Goal: Check status

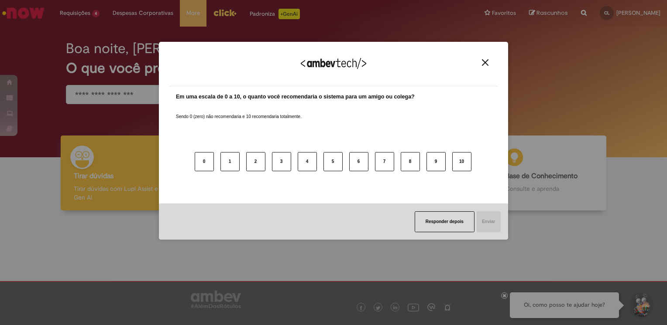
click at [483, 65] on img "Close" at bounding box center [485, 62] width 7 height 7
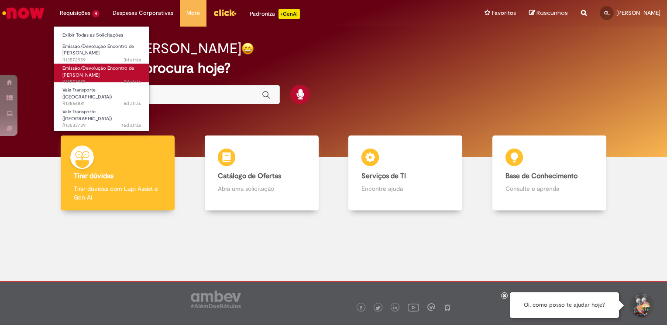
click at [94, 66] on span "Emissão/Devolução Encontro de [PERSON_NAME]" at bounding box center [98, 72] width 72 height 14
click at [120, 73] on link "Emissão/Devolução Encontro de Contas Fornecedor 3d atrás 3 dias atrás R13572955" at bounding box center [102, 73] width 96 height 19
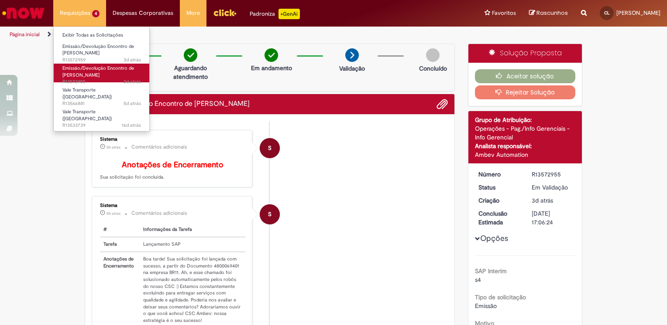
click at [79, 79] on span "3d atrás 3 dias atrás R13572955" at bounding box center [101, 82] width 79 height 7
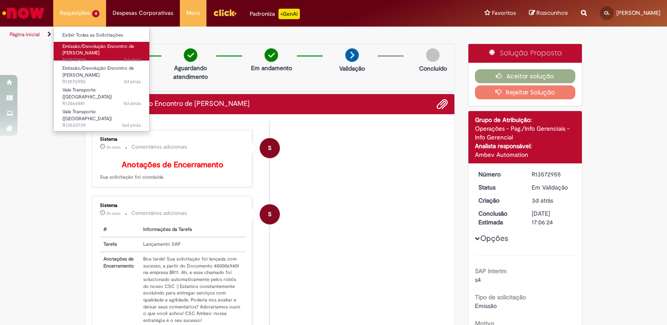
click at [117, 50] on link "Emissão/Devolução Encontro de Contas Fornecedor 3d atrás 3 dias atrás R13572959" at bounding box center [102, 51] width 96 height 19
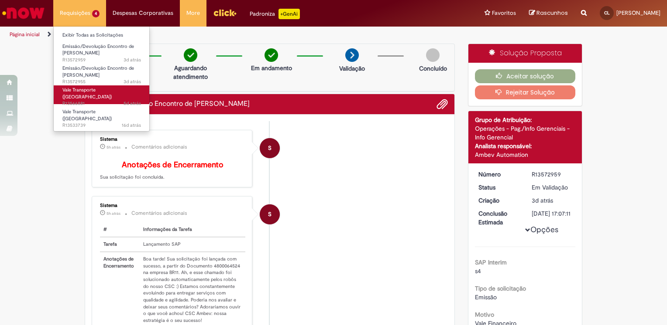
click at [101, 90] on span "Vale Transporte ([GEOGRAPHIC_DATA])" at bounding box center [86, 94] width 49 height 14
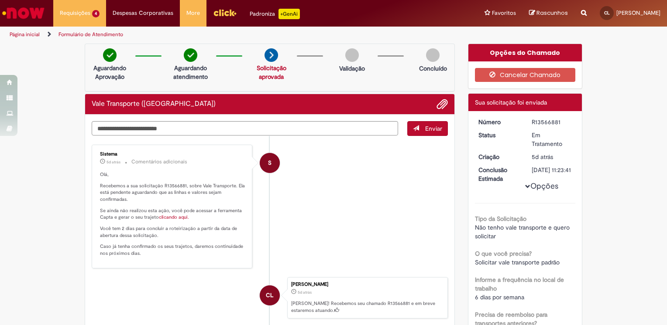
click at [365, 205] on li "S Sistema 5d atrás 5 dias atrás Comentários adicionais Olá, Recebemos a sua sol…" at bounding box center [270, 207] width 356 height 124
click at [271, 58] on img at bounding box center [271, 55] width 14 height 14
drag, startPoint x: 659, startPoint y: 151, endPoint x: 660, endPoint y: 161, distance: 10.0
click at [660, 161] on section "Formulário de Atendimento Verificar Código de Barras Aguardando Aprovação Aguar…" at bounding box center [333, 184] width 667 height 283
